Goal: Transaction & Acquisition: Purchase product/service

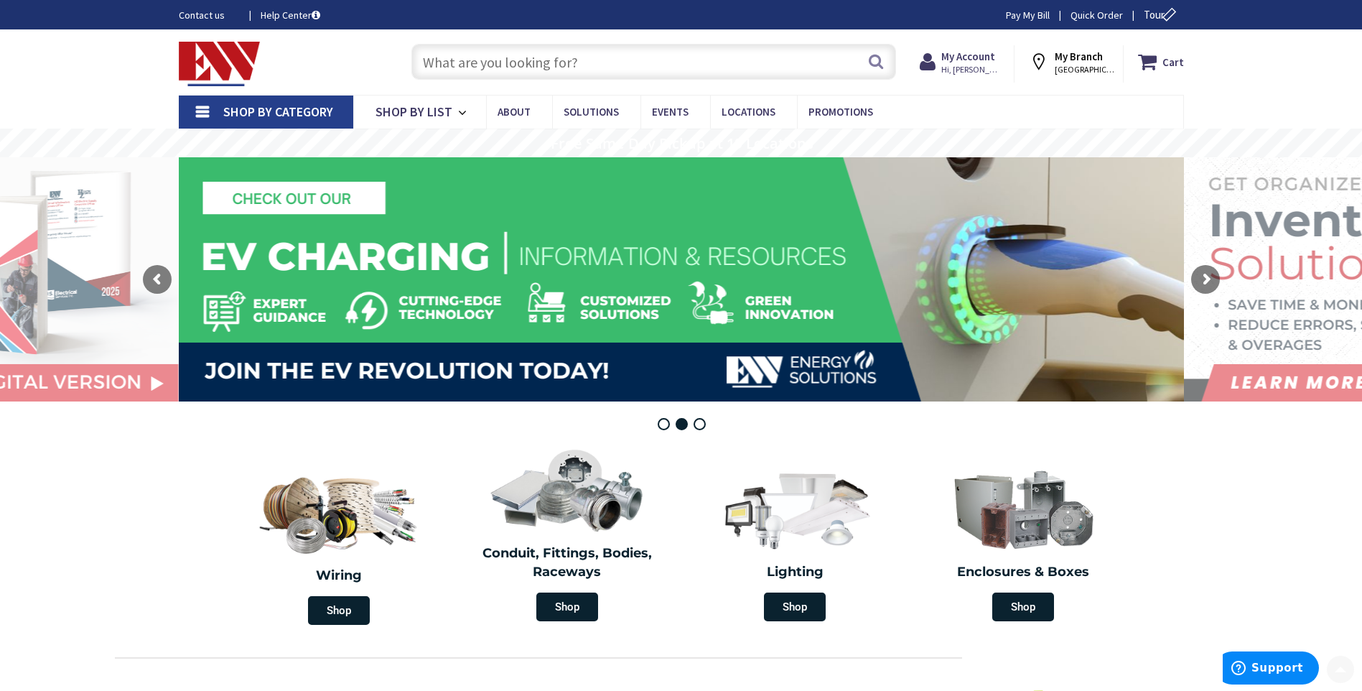
scroll to position [287, 0]
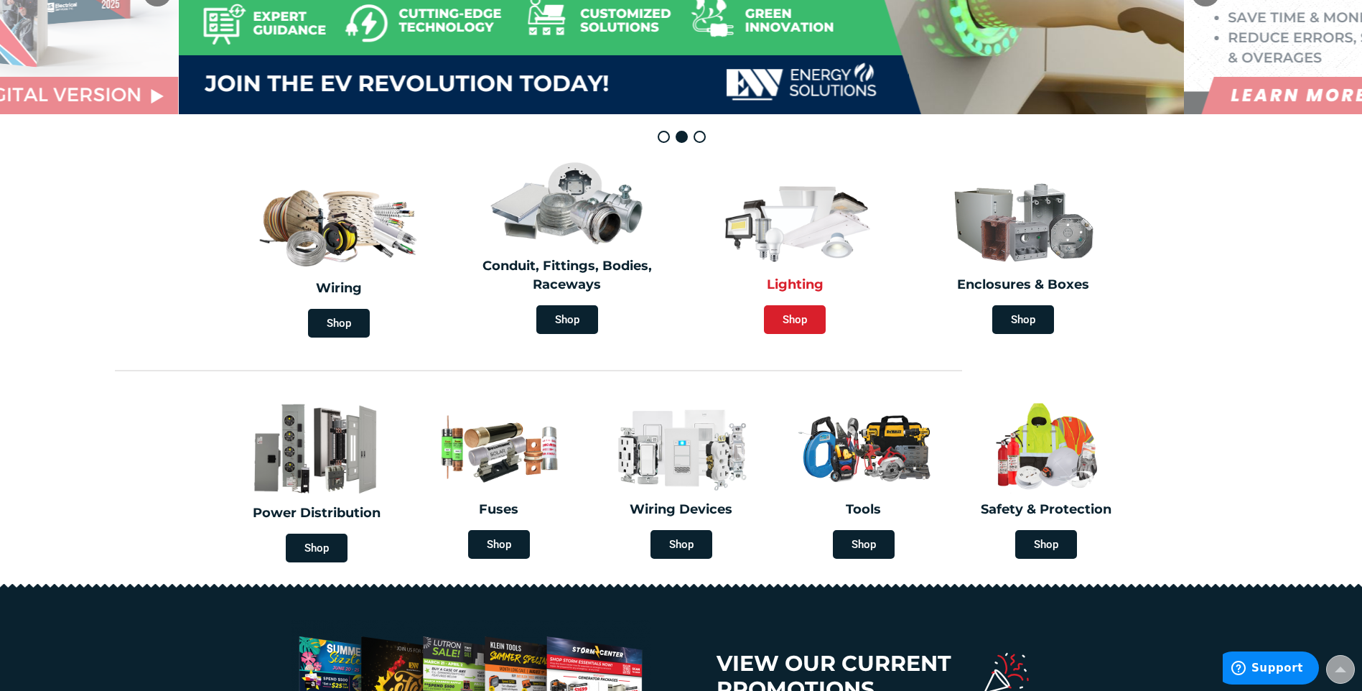
click at [800, 317] on span "Shop" at bounding box center [795, 319] width 62 height 29
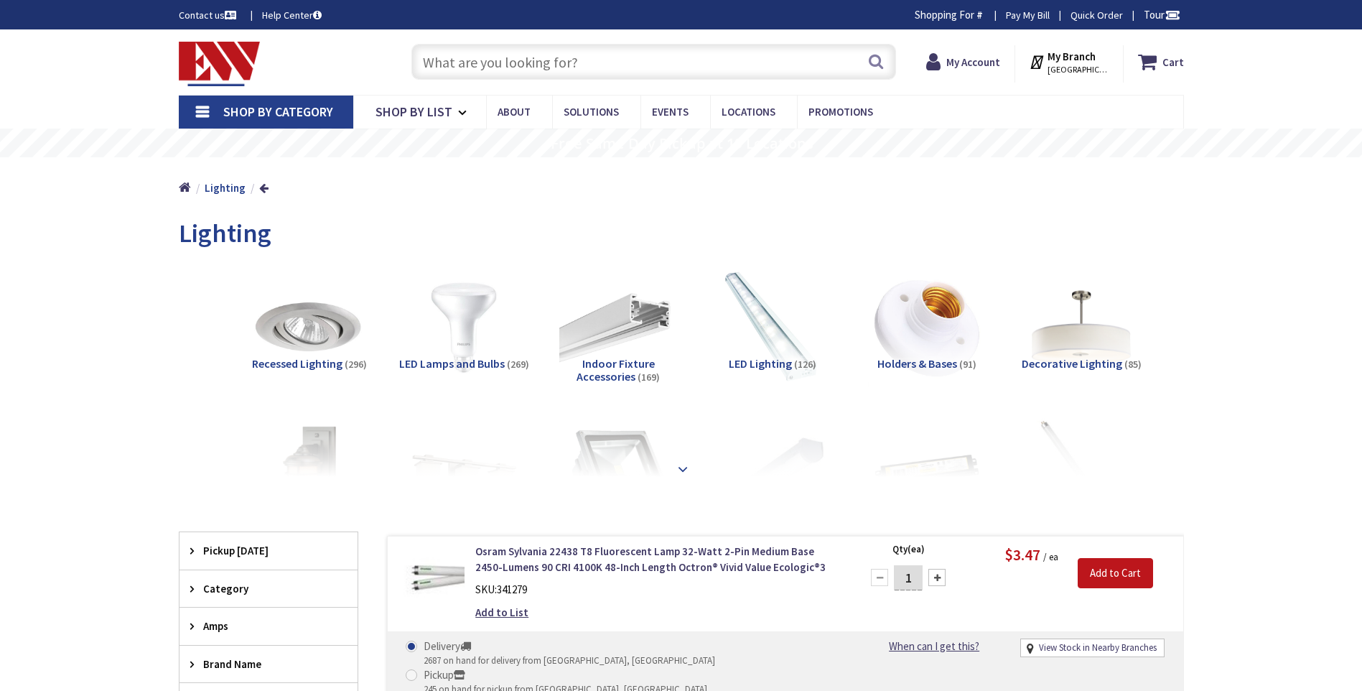
click at [681, 466] on strong at bounding box center [682, 469] width 17 height 16
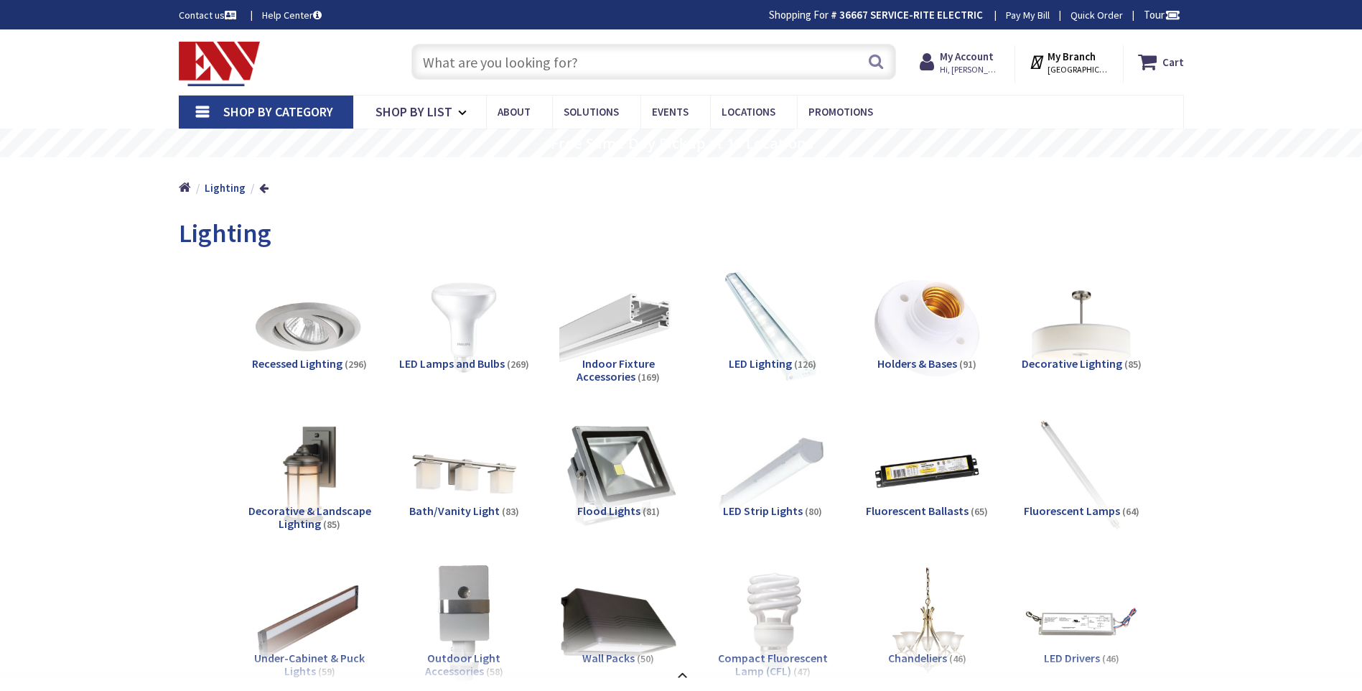
click at [617, 475] on img at bounding box center [618, 474] width 130 height 130
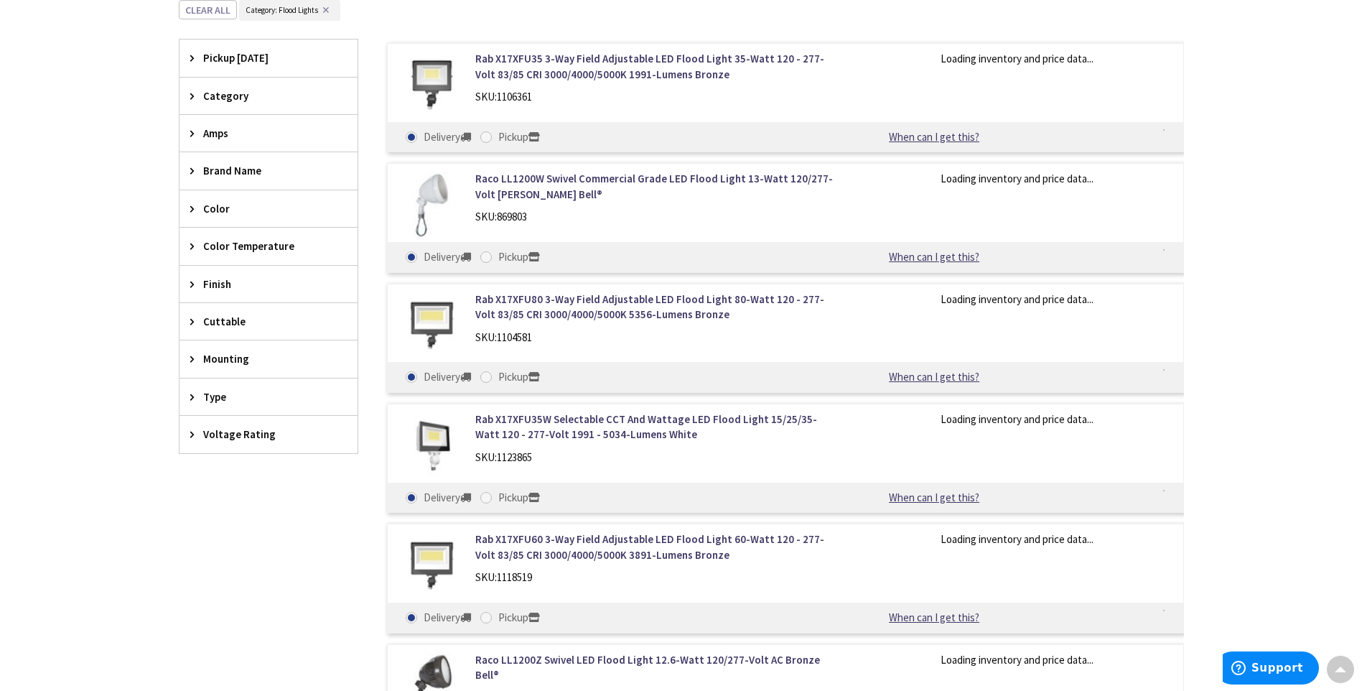
click at [232, 170] on span "Brand Name" at bounding box center [261, 170] width 117 height 15
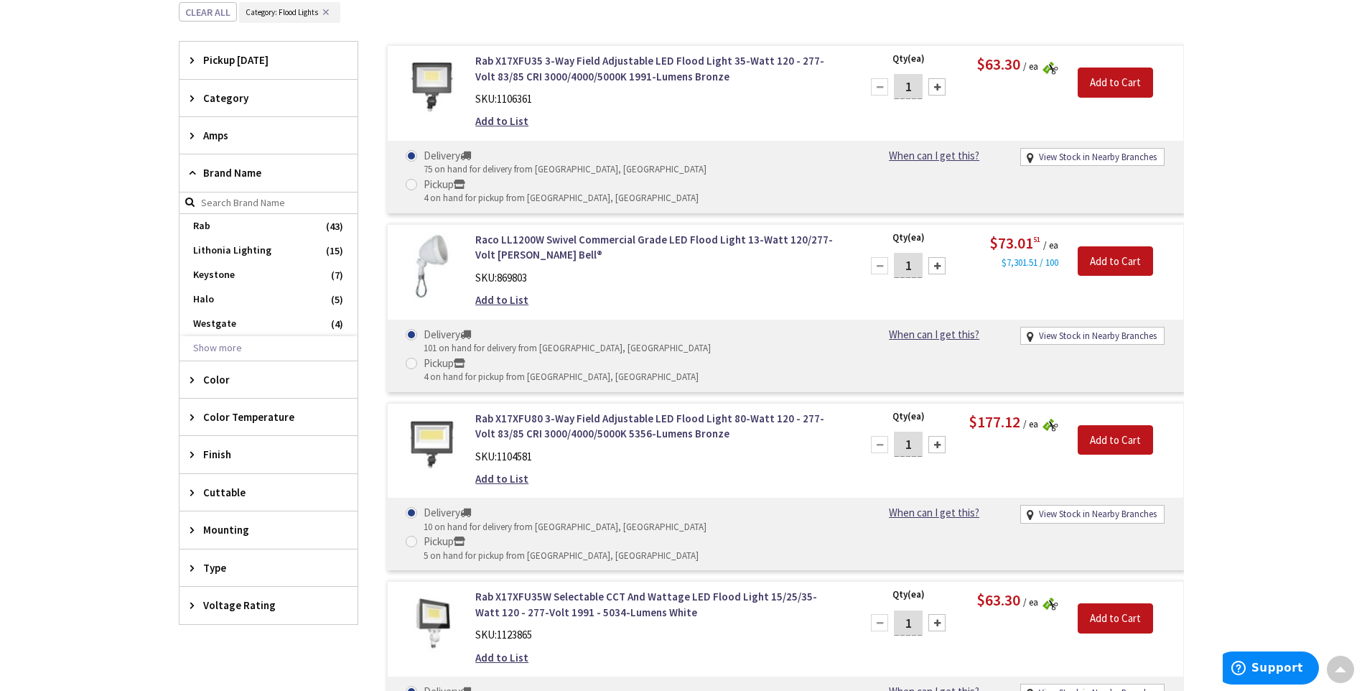
scroll to position [1624, 0]
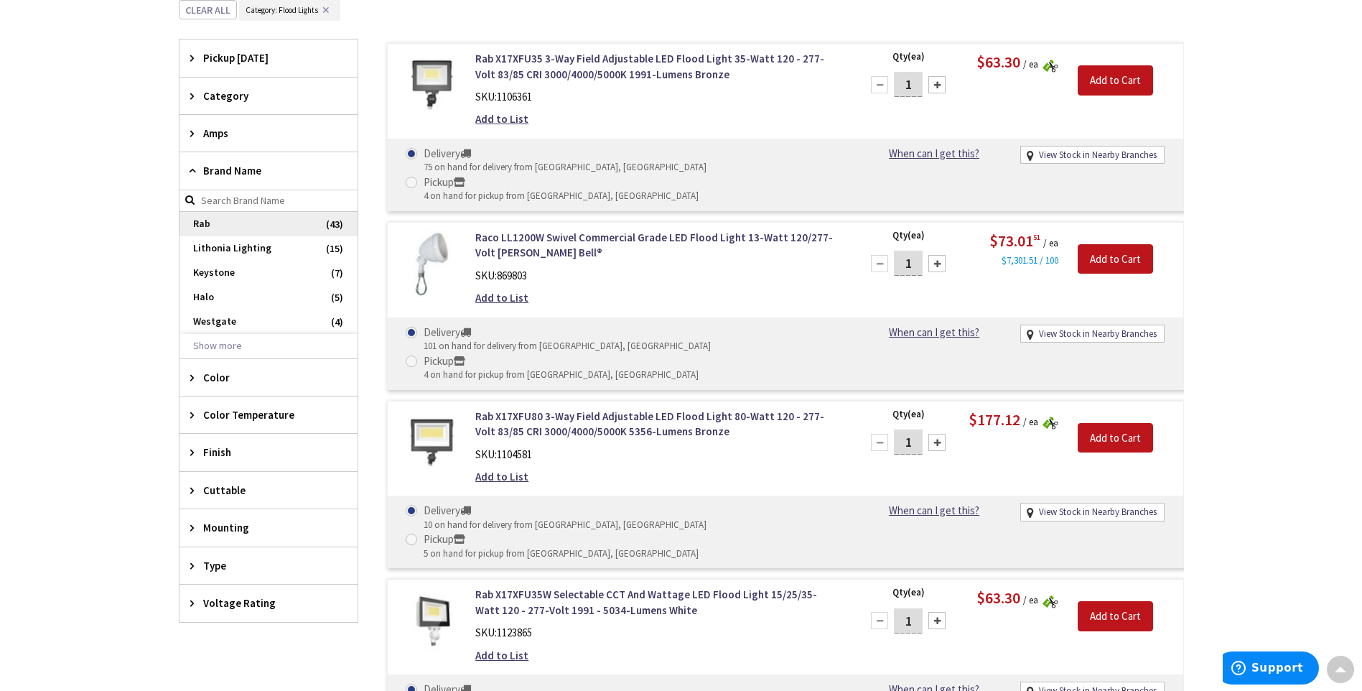
click at [203, 224] on span "Rab" at bounding box center [268, 224] width 178 height 24
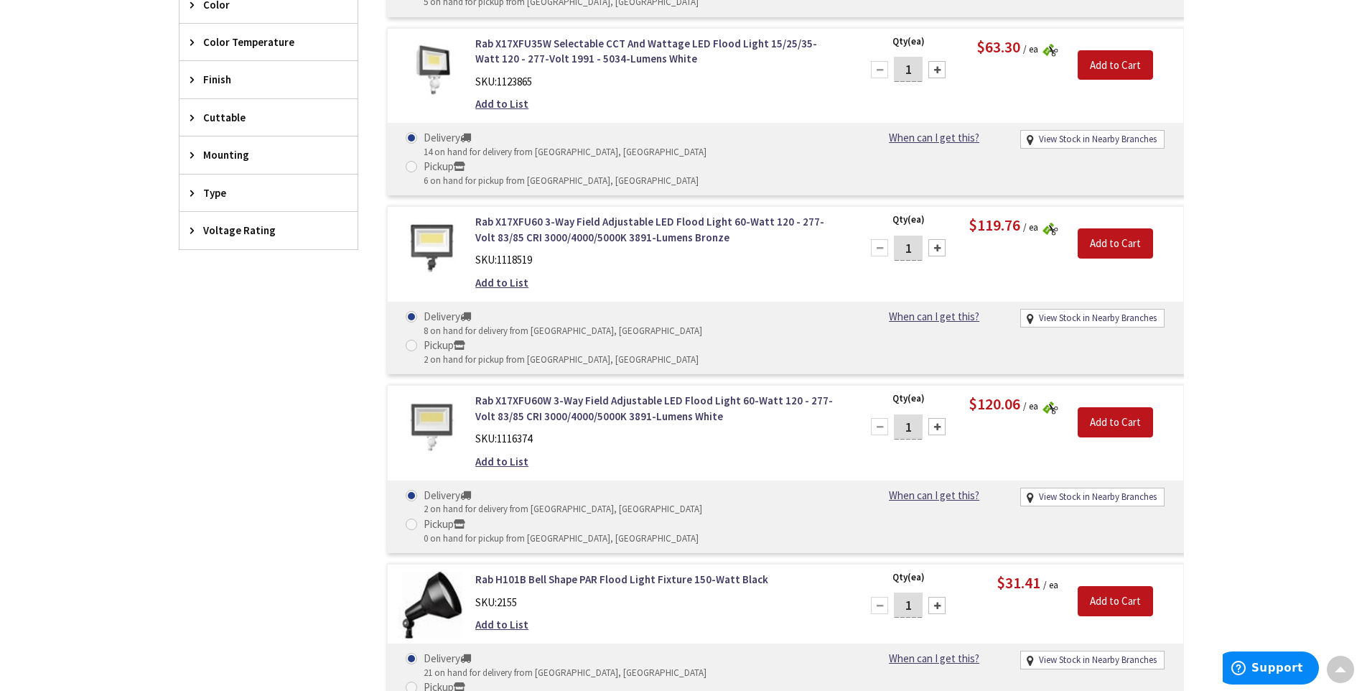
scroll to position [1032, 0]
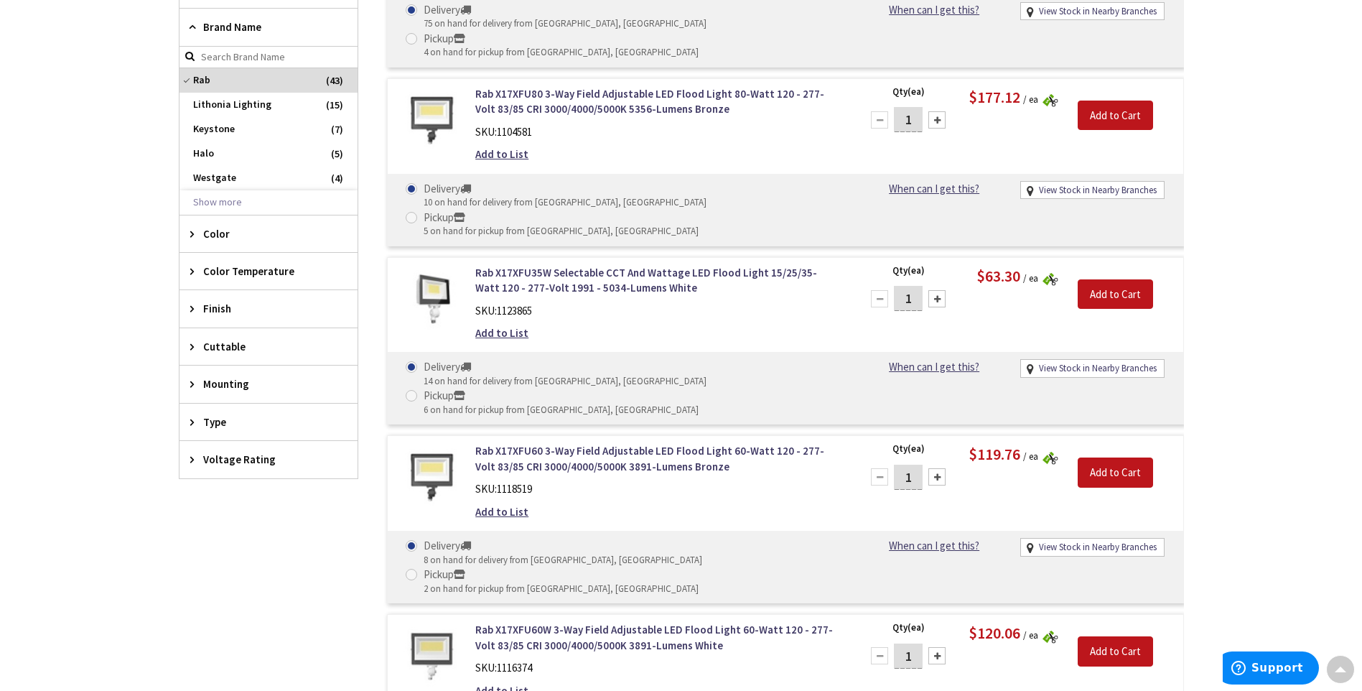
click at [195, 28] on icon at bounding box center [195, 27] width 11 height 11
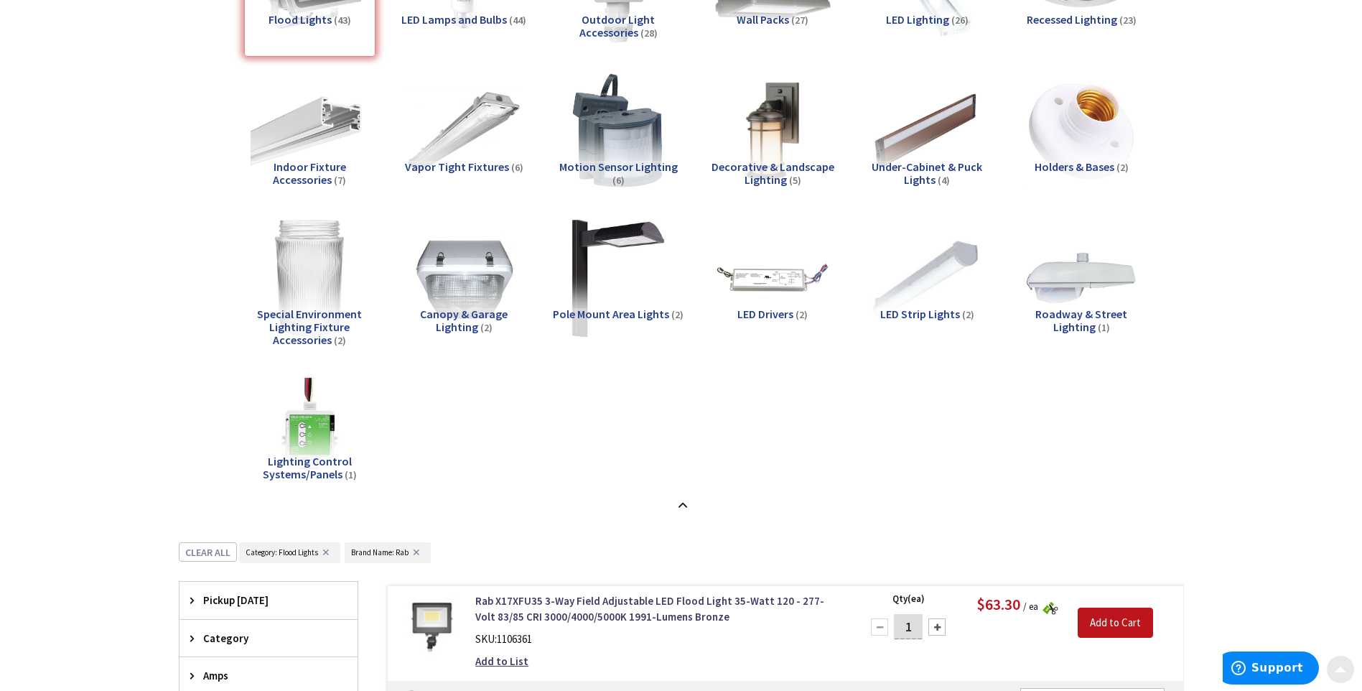
scroll to position [359, 0]
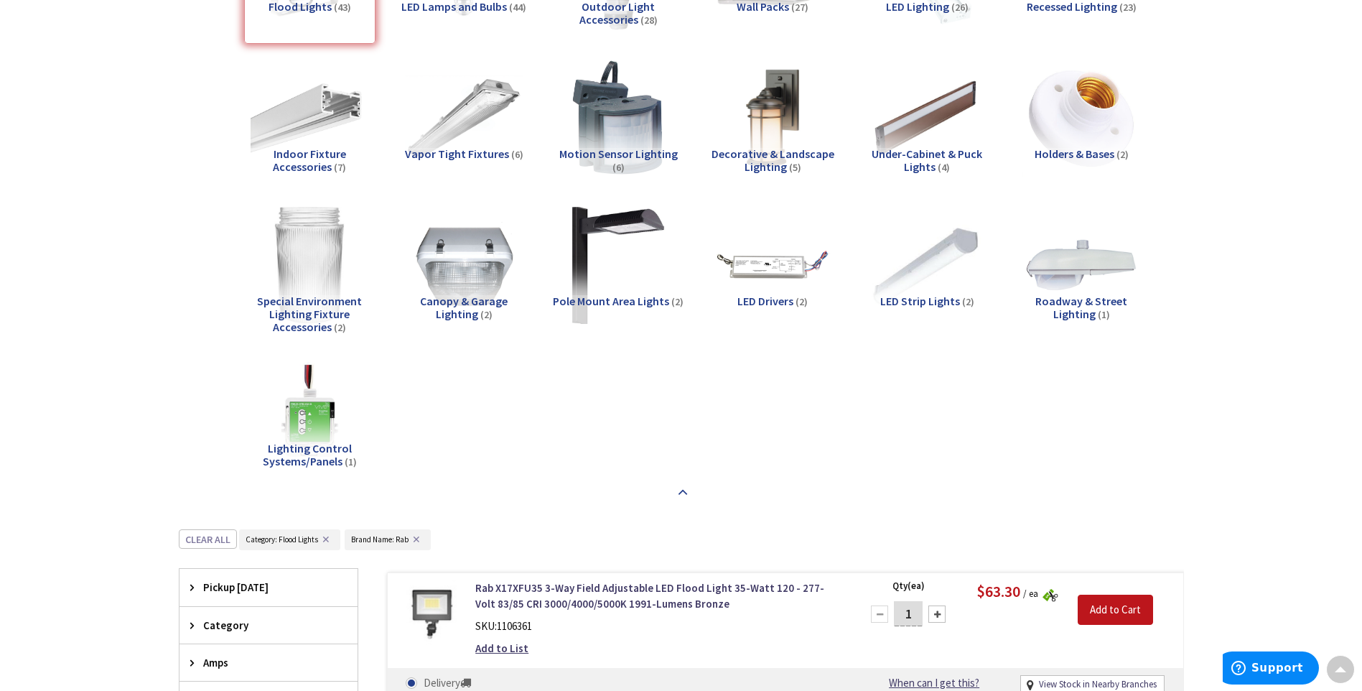
click at [681, 487] on strong at bounding box center [682, 493] width 17 height 16
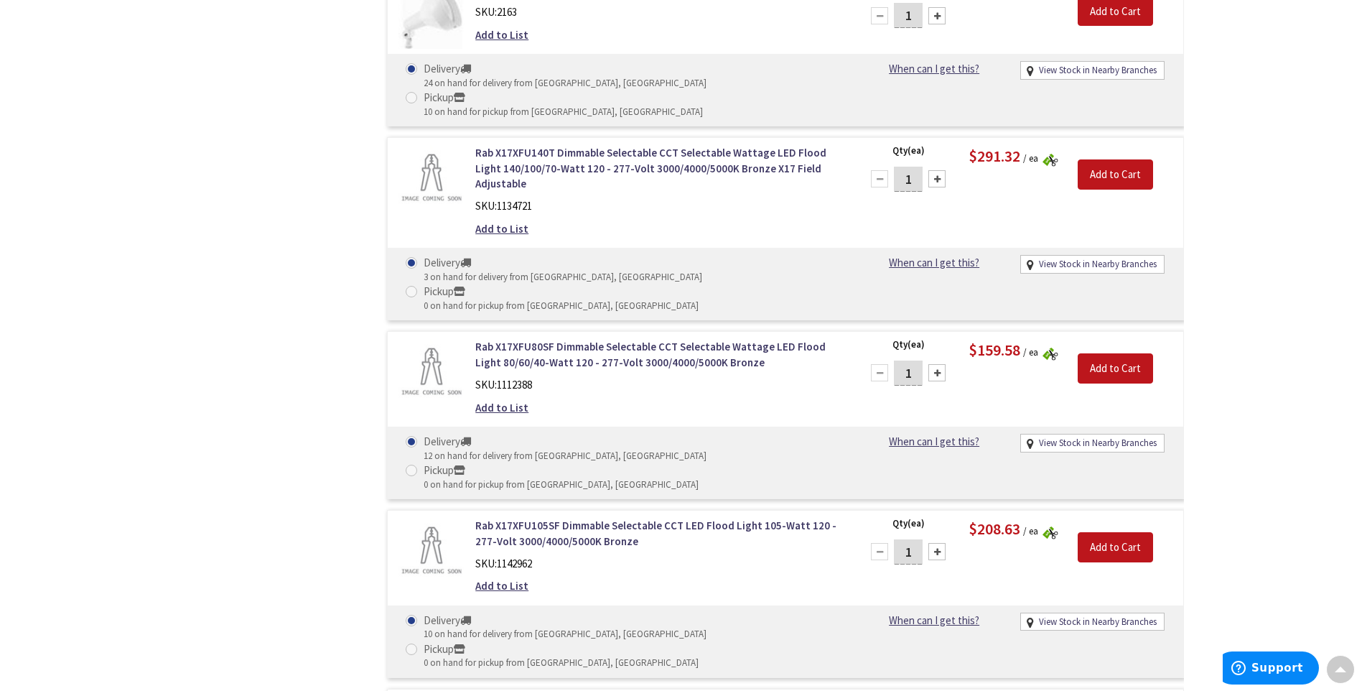
scroll to position [0, 0]
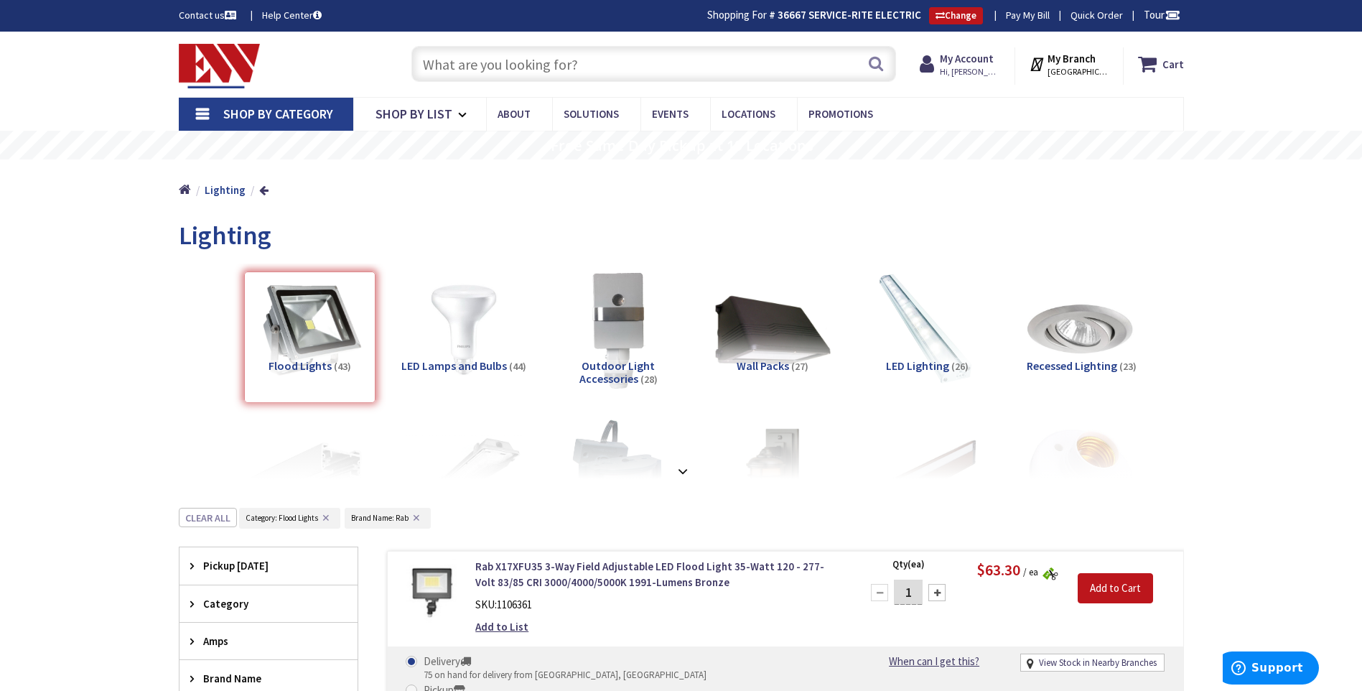
click at [683, 470] on strong at bounding box center [682, 471] width 17 height 16
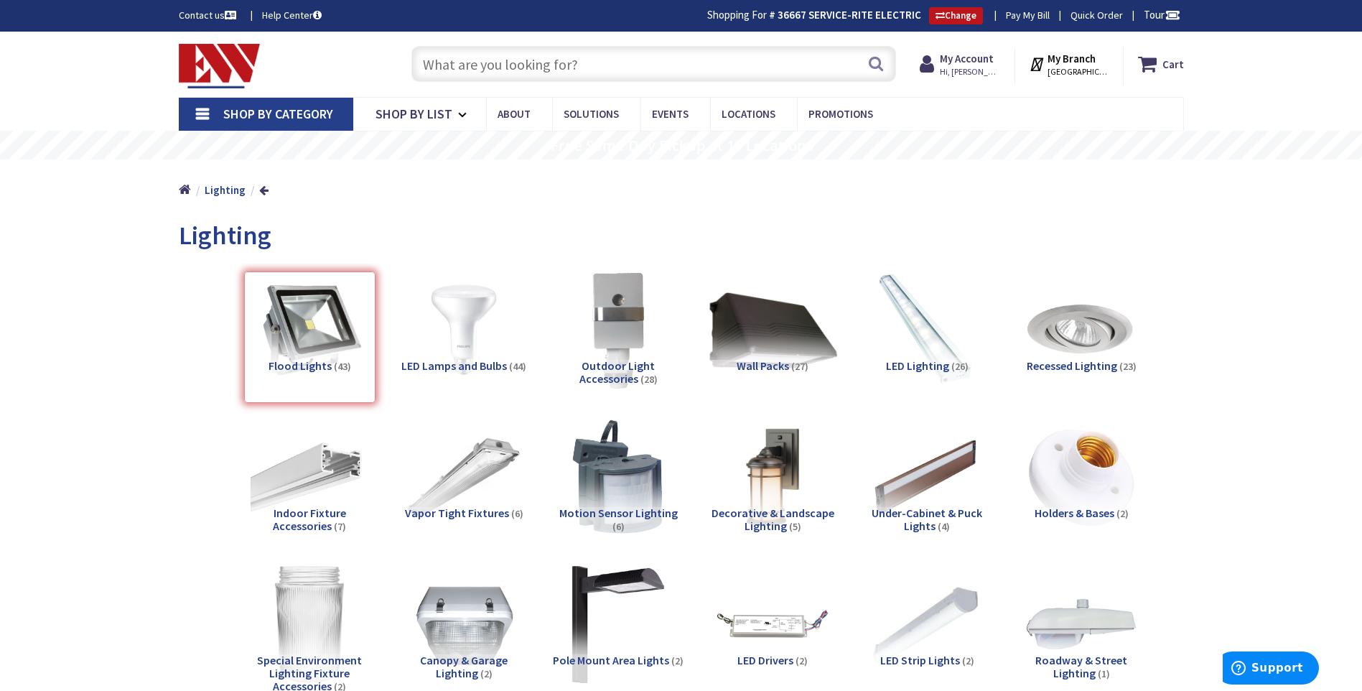
click at [780, 340] on img at bounding box center [772, 329] width 130 height 130
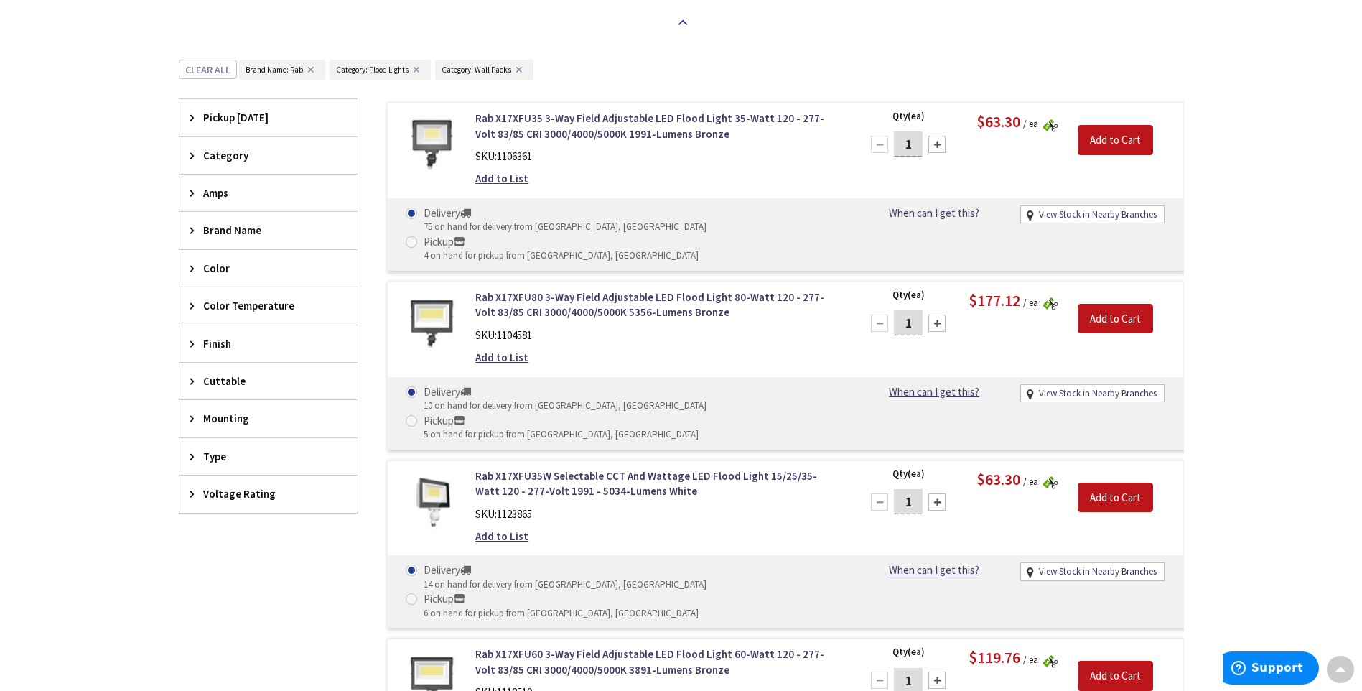
scroll to position [529, 0]
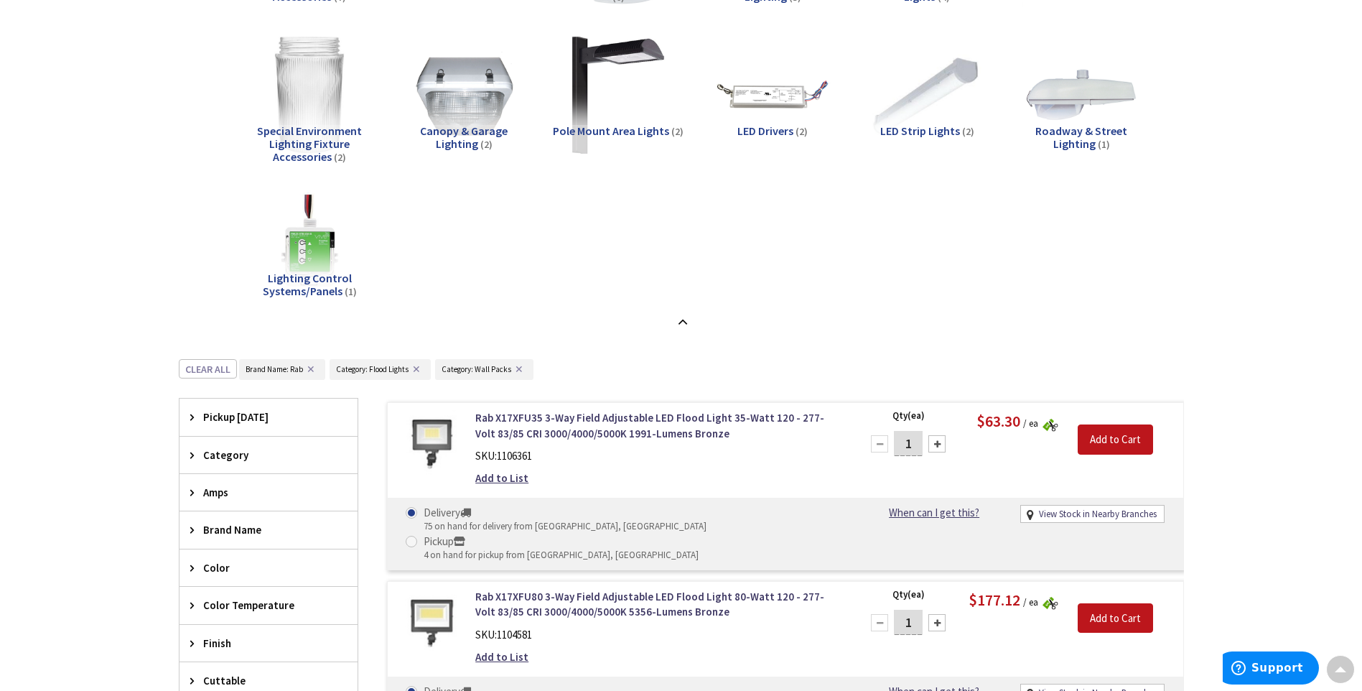
click at [514, 366] on button "✕" at bounding box center [519, 369] width 16 height 10
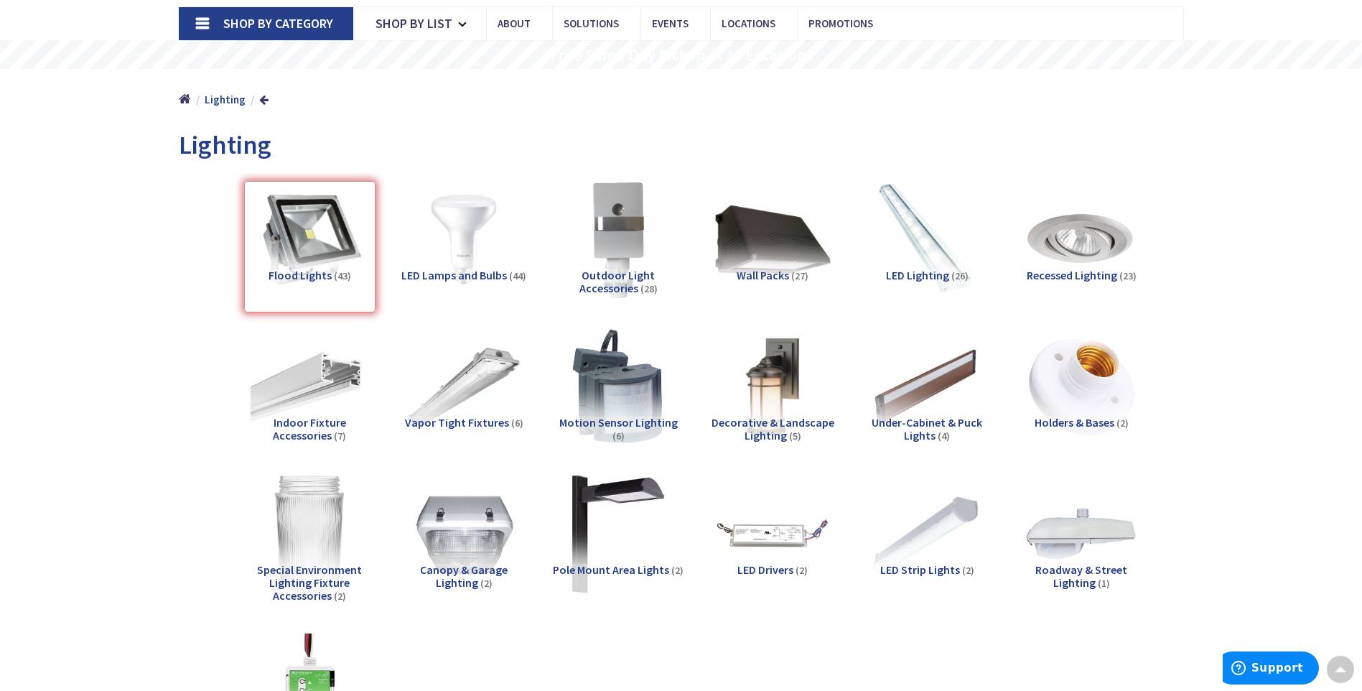
scroll to position [0, 0]
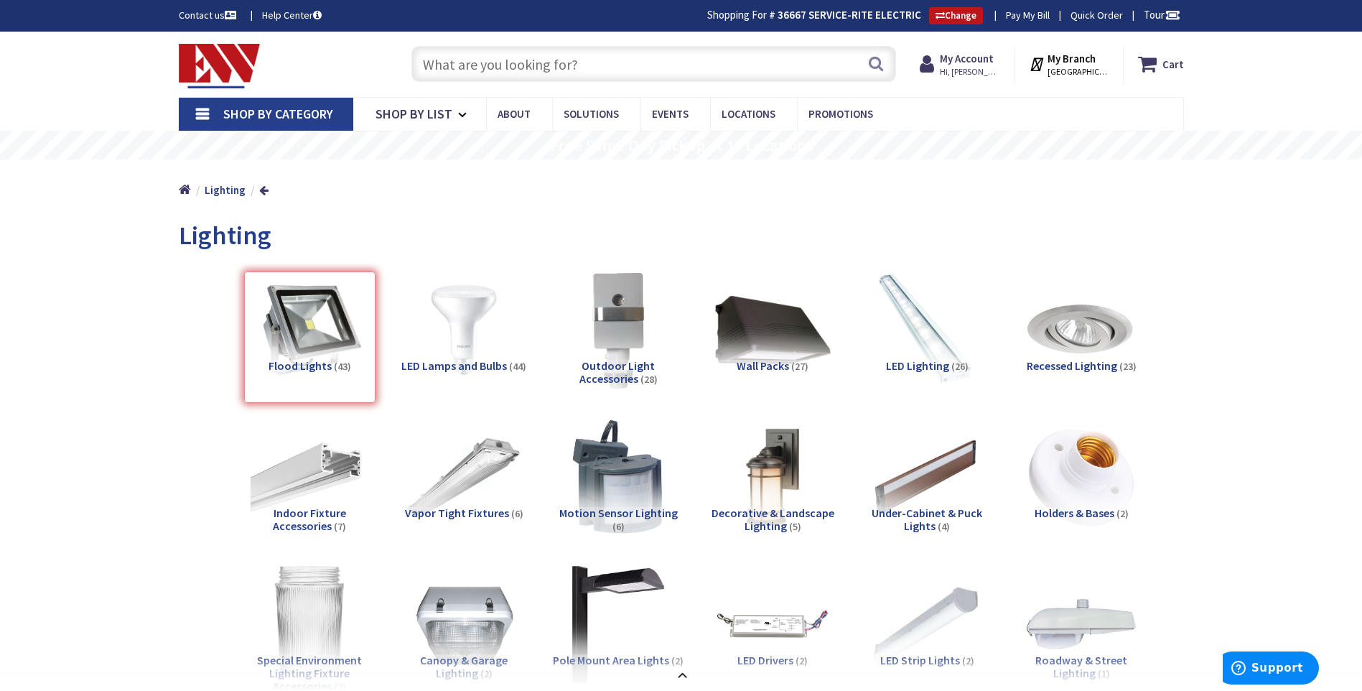
click at [229, 76] on img at bounding box center [220, 66] width 82 height 45
